Goal: Task Accomplishment & Management: Complete application form

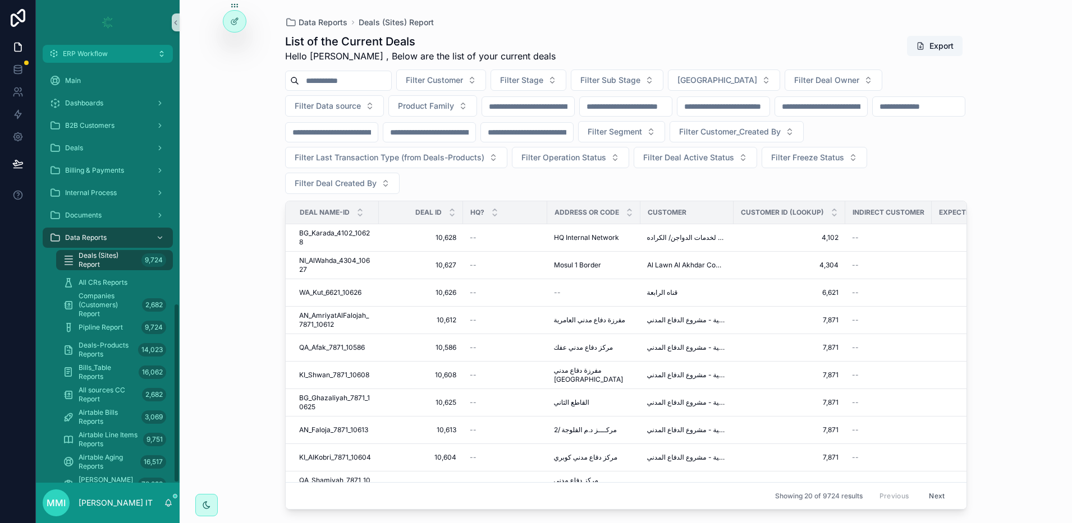
scroll to position [561, 0]
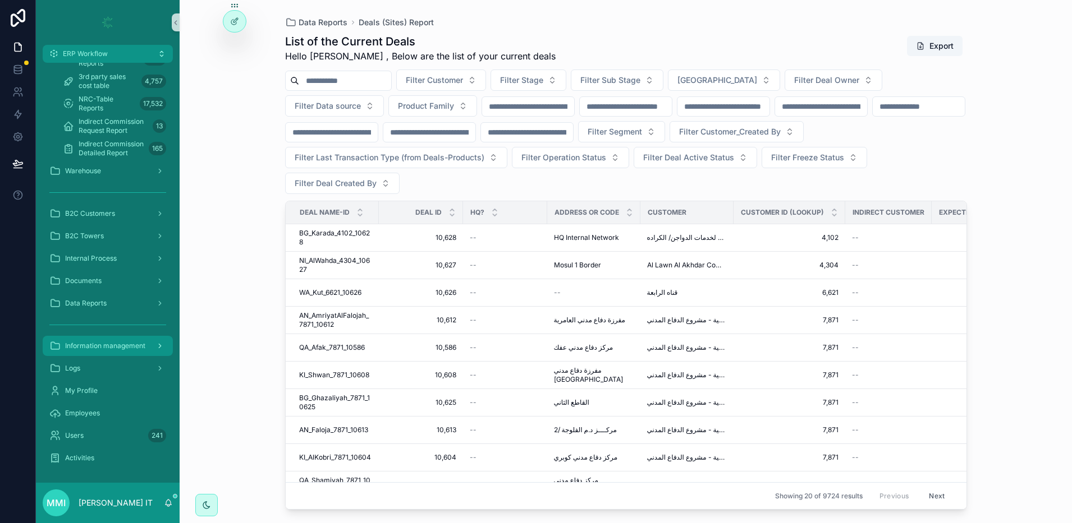
click at [108, 339] on div "Information management" at bounding box center [107, 346] width 117 height 18
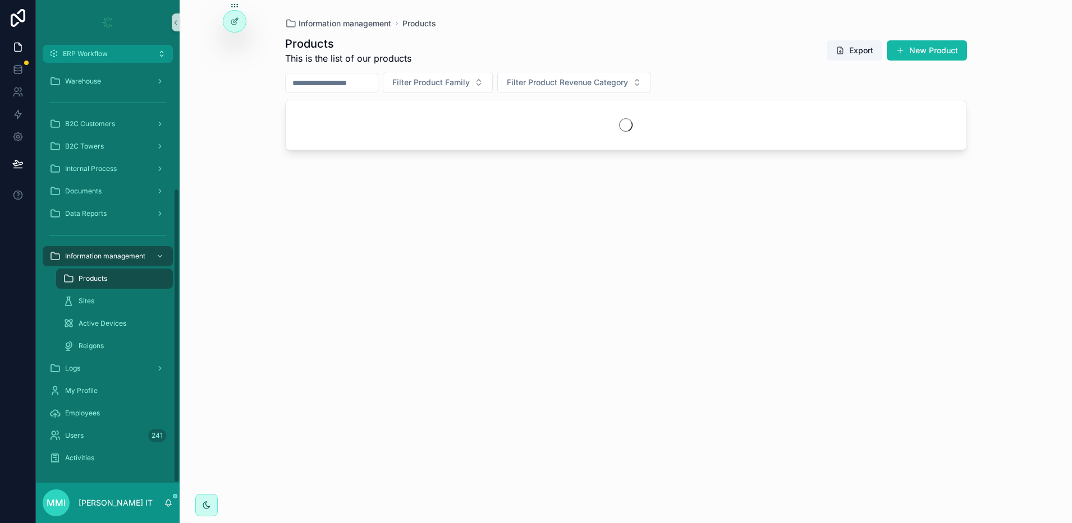
scroll to position [179, 0]
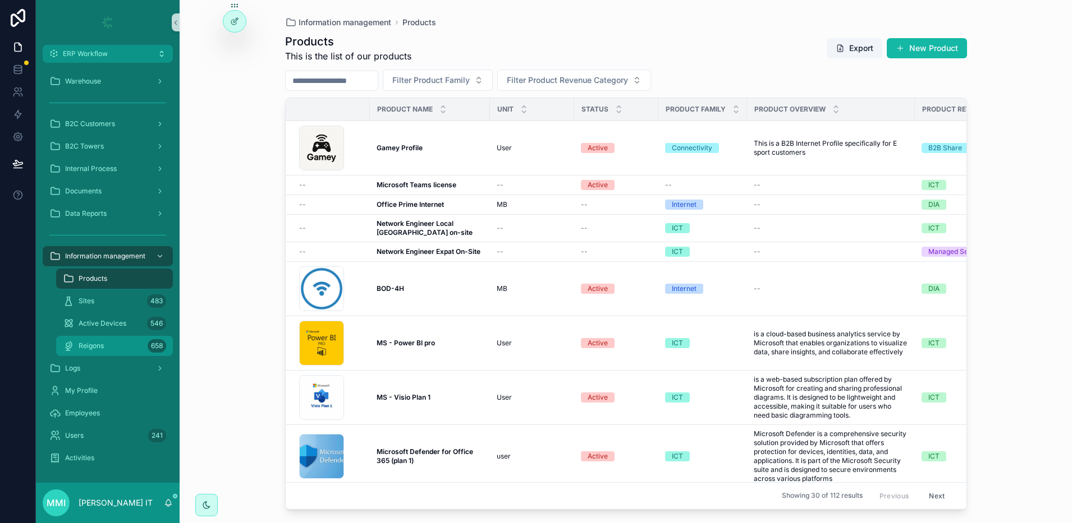
click at [108, 342] on div "Reigons 658" at bounding box center [114, 346] width 103 height 18
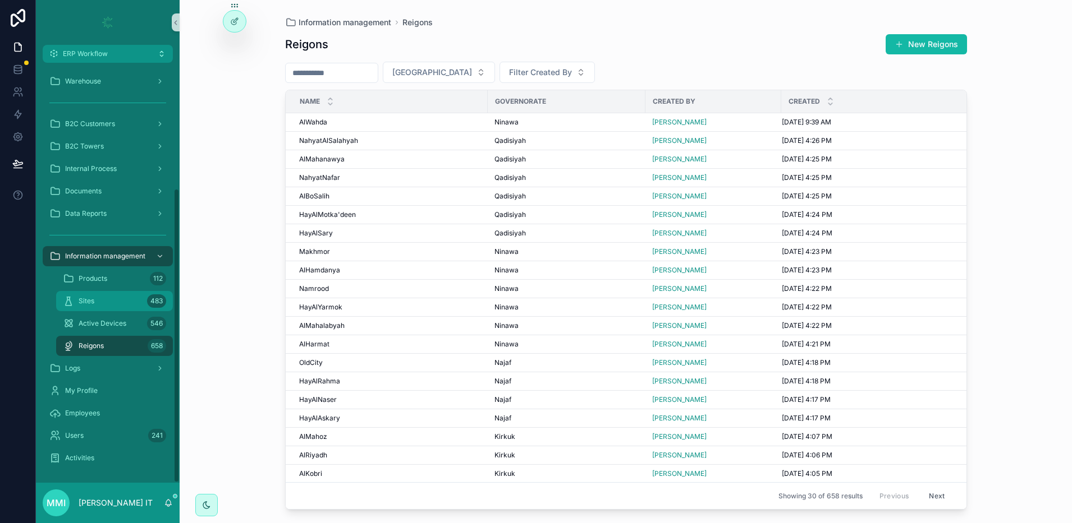
click at [96, 300] on div "Sites 483" at bounding box center [114, 301] width 103 height 18
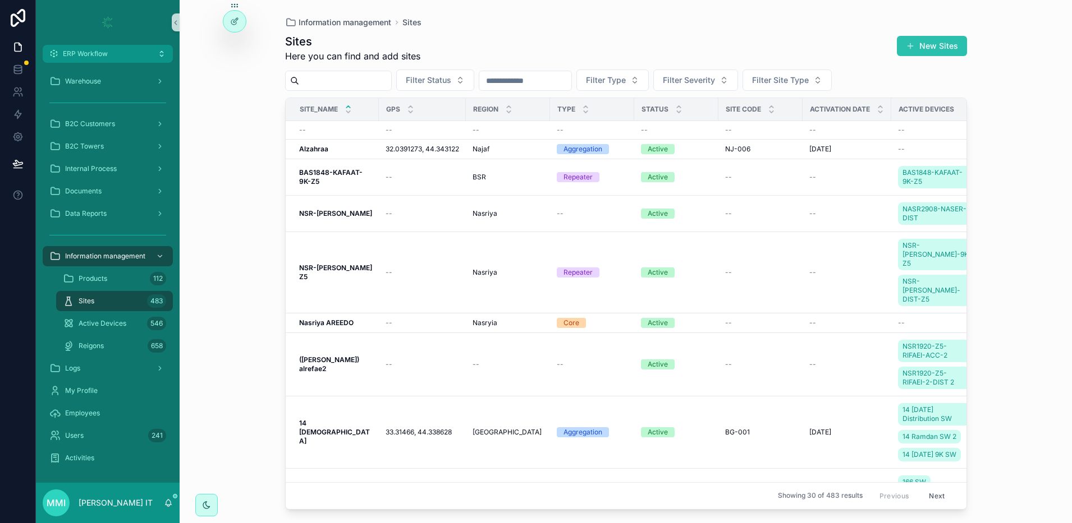
click at [930, 39] on button "New Sites" at bounding box center [932, 46] width 70 height 20
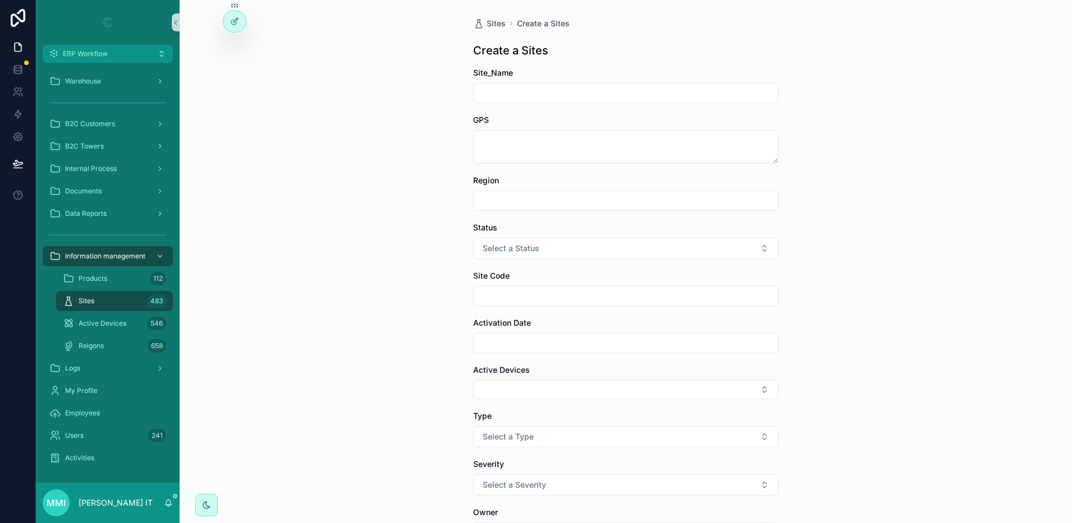
click at [506, 99] on input "scrollable content" at bounding box center [626, 93] width 304 height 16
click at [296, 109] on div "Sites Create a Sites Create a Sites Site_Name GPS Region Status Select a Status…" at bounding box center [626, 261] width 892 height 523
click at [474, 97] on input "scrollable content" at bounding box center [626, 93] width 304 height 16
click at [531, 95] on input "**********" at bounding box center [626, 93] width 304 height 16
type input "**********"
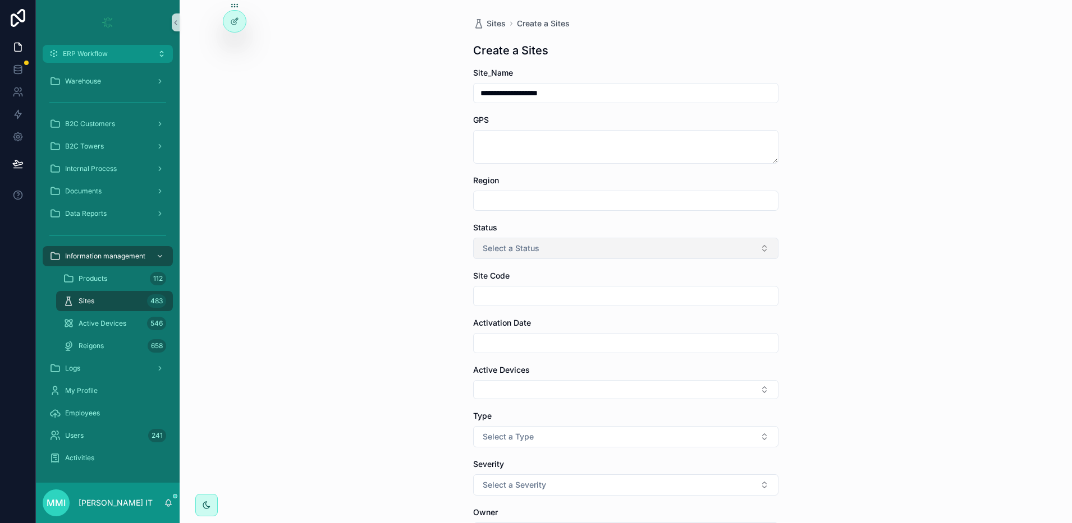
click at [500, 246] on span "Select a Status" at bounding box center [511, 248] width 57 height 11
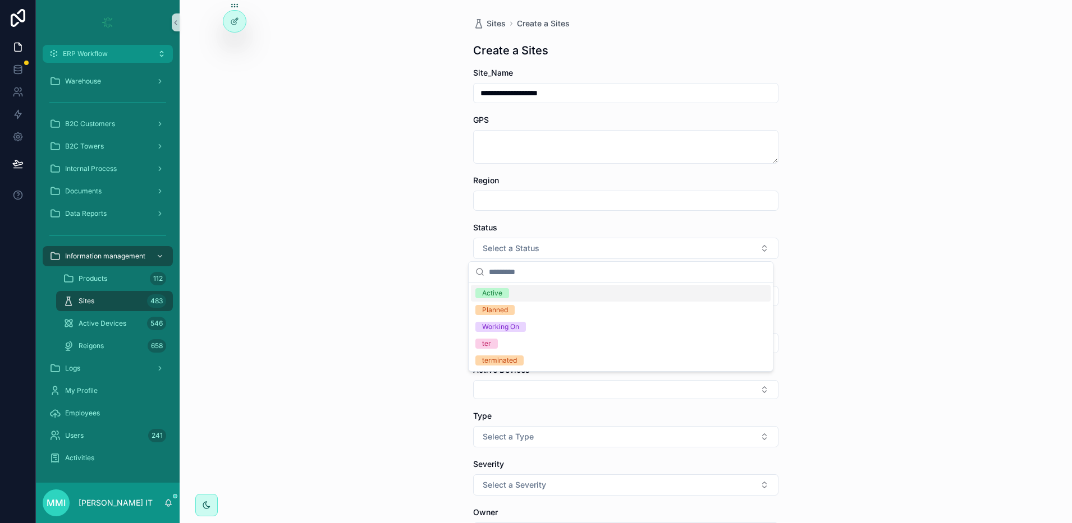
click at [502, 298] on span "Active" at bounding box center [492, 293] width 34 height 10
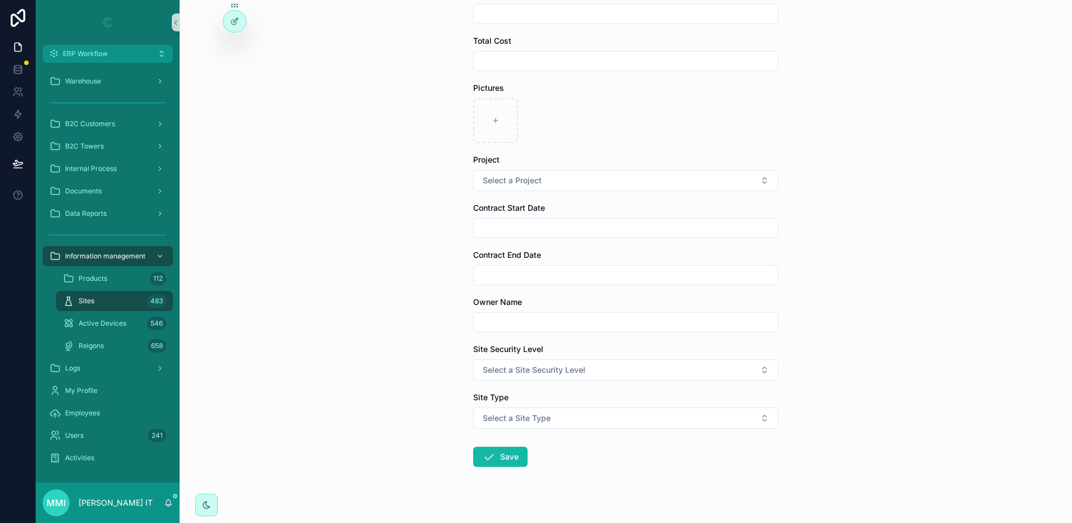
scroll to position [677, 0]
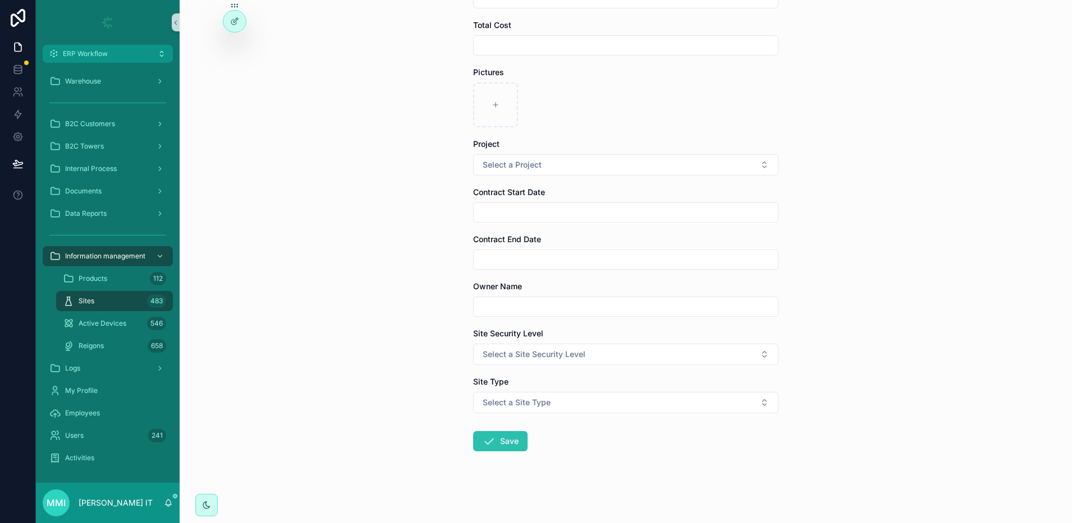
click at [499, 444] on button "Save" at bounding box center [500, 441] width 54 height 20
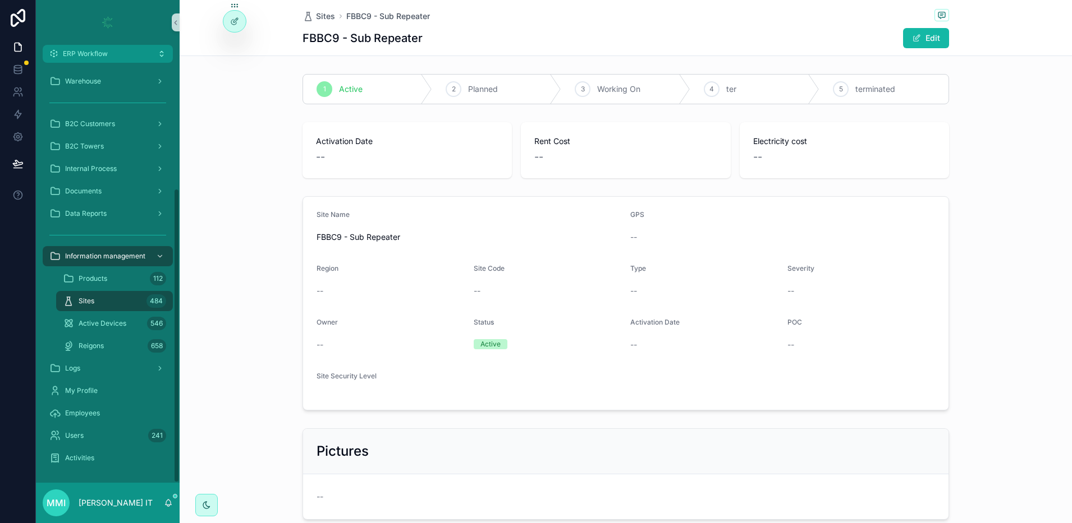
scroll to position [179, 0]
